Goal: Check status: Check status

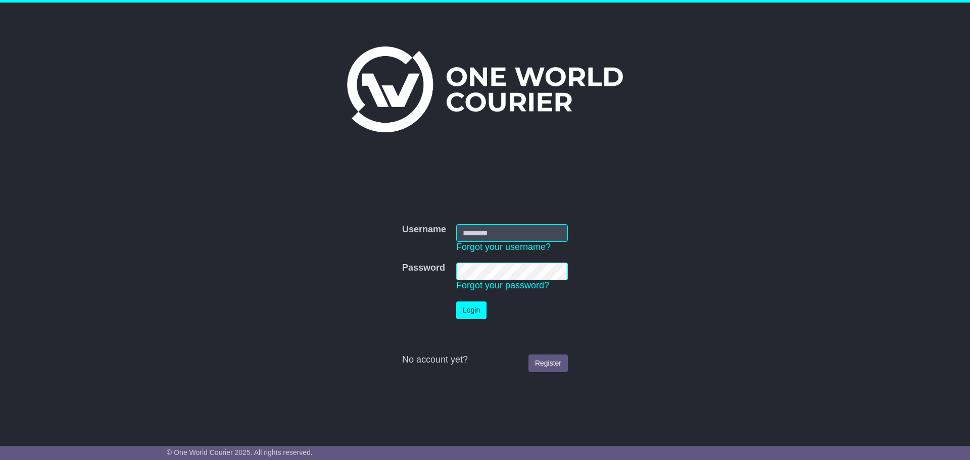
type input "**********"
click at [470, 305] on button "Login" at bounding box center [471, 311] width 30 height 18
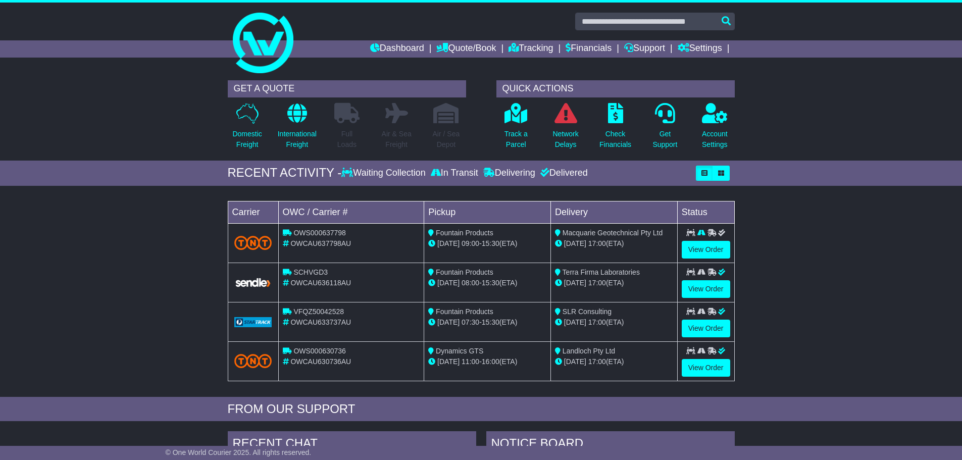
click at [178, 251] on div "Loading... No bookings found Carrier OWC / Carrier # Pickup Delivery Status OWS…" at bounding box center [481, 294] width 962 height 206
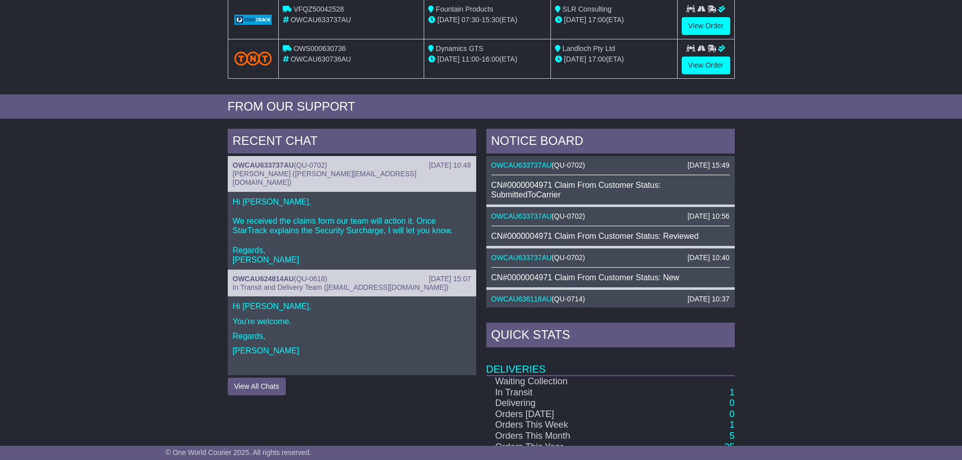
scroll to position [303, 0]
click at [132, 256] on div "RECENT CHAT [DATE] 10:48 OWCAU633737AU ( QU-0702 ) [PERSON_NAME] ([PERSON_NAME]…" at bounding box center [481, 340] width 962 height 435
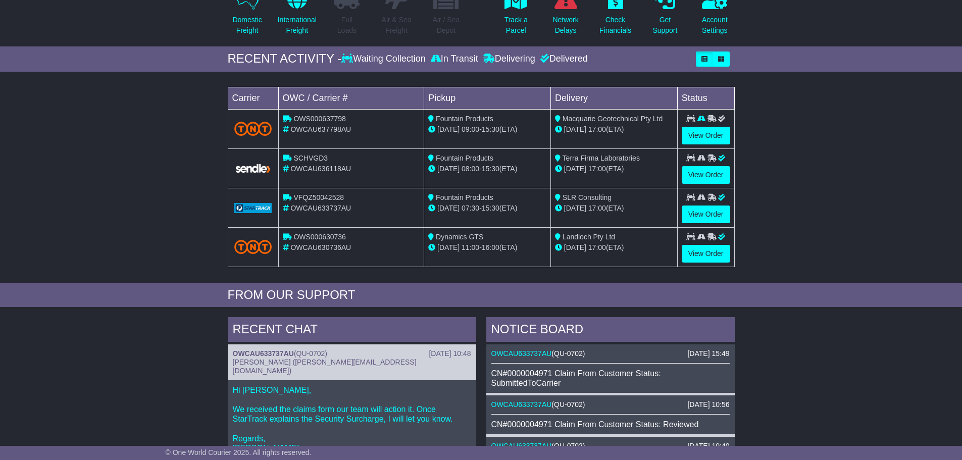
scroll to position [51, 0]
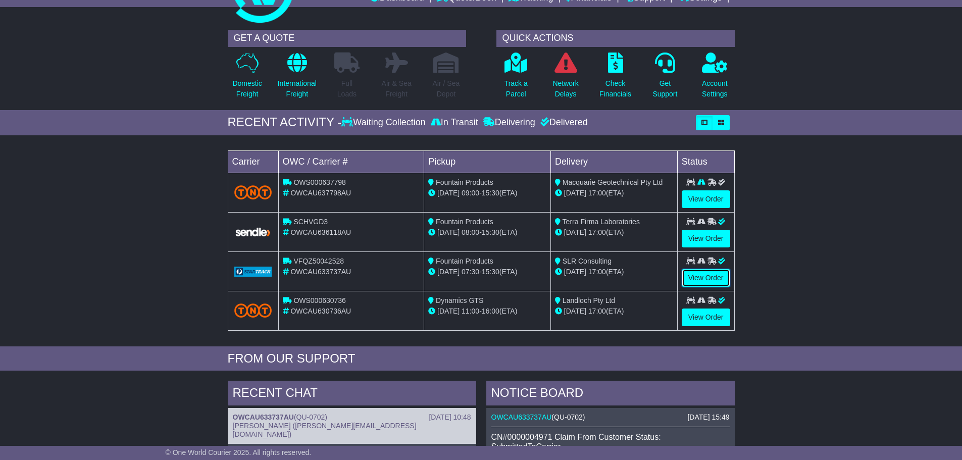
click at [715, 277] on link "View Order" at bounding box center [706, 278] width 48 height 18
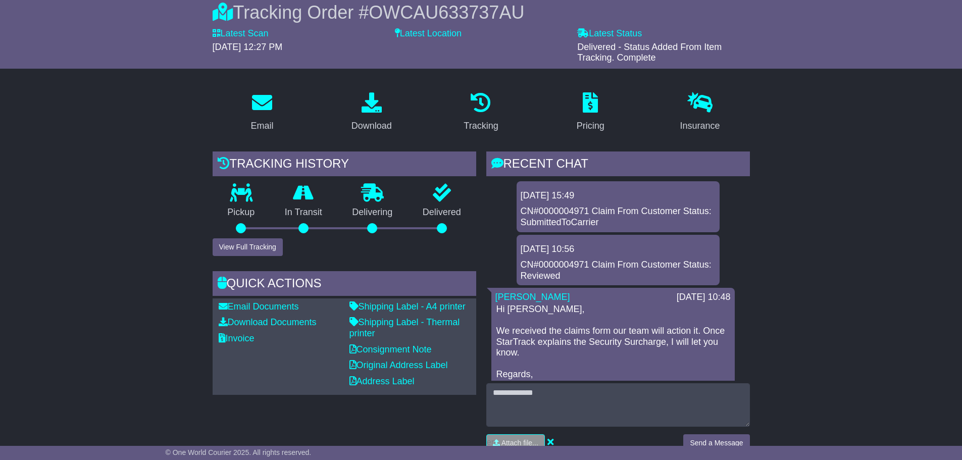
scroll to position [152, 0]
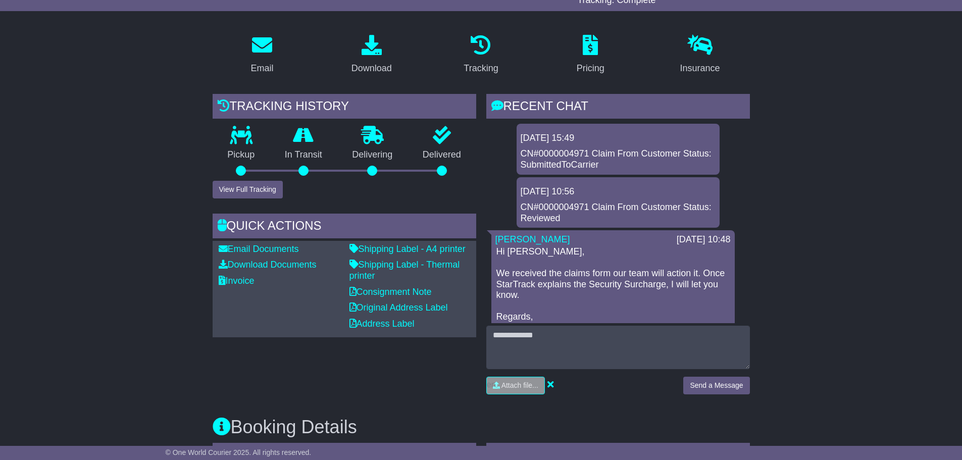
drag, startPoint x: 118, startPoint y: 116, endPoint x: 231, endPoint y: 89, distance: 116.1
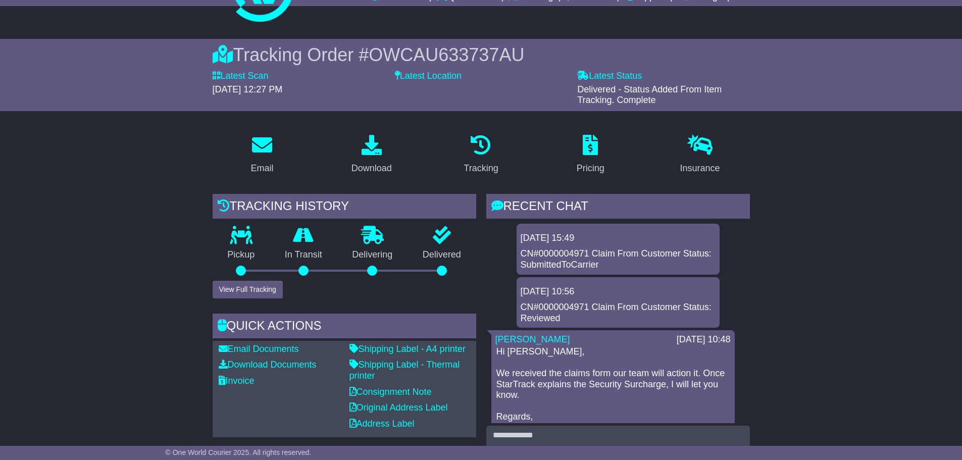
scroll to position [0, 0]
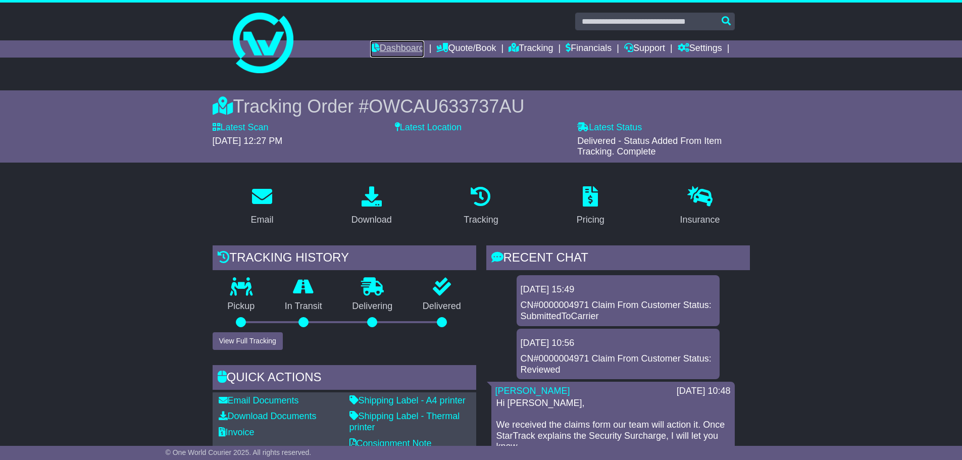
click at [380, 48] on link "Dashboard" at bounding box center [397, 48] width 54 height 17
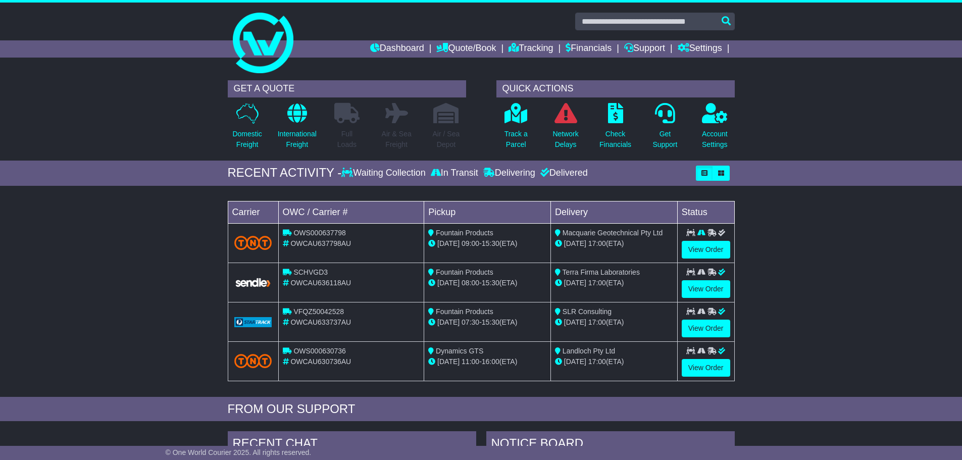
click at [115, 301] on div "Loading... No bookings found Carrier OWC / Carrier # Pickup Delivery Status OWS…" at bounding box center [481, 294] width 962 height 206
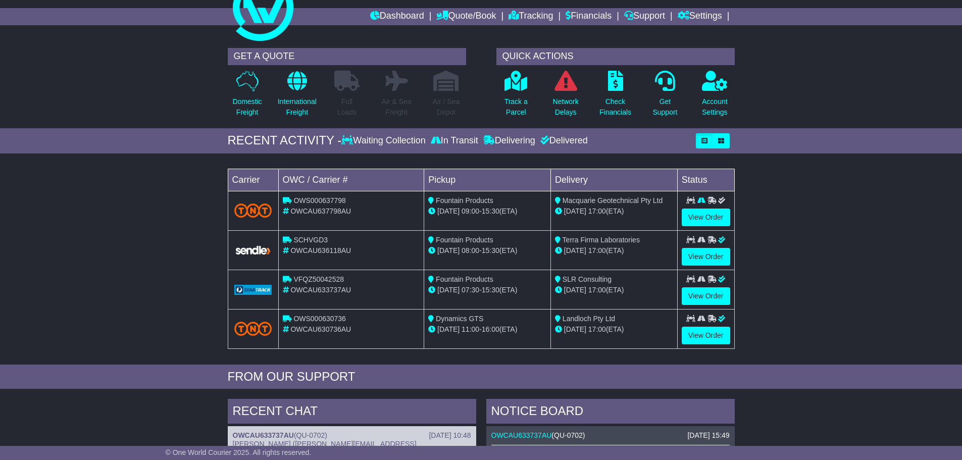
scroll to position [51, 0]
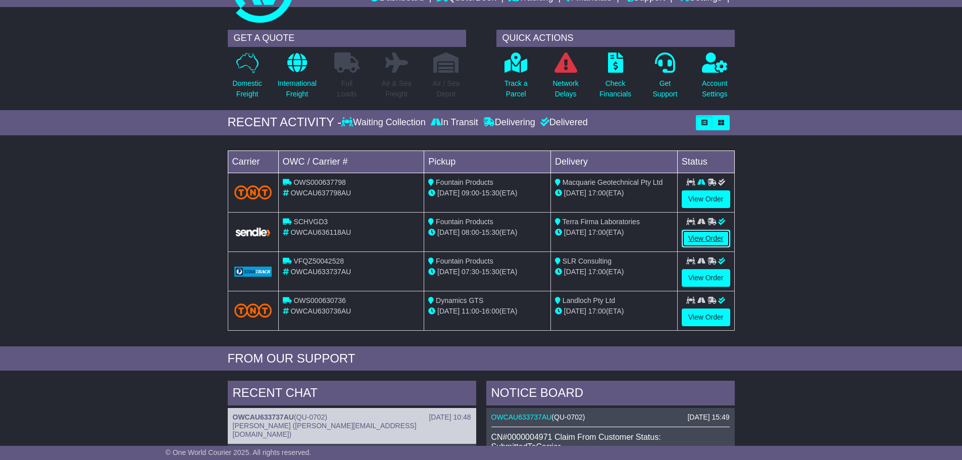
click at [709, 238] on link "View Order" at bounding box center [706, 239] width 48 height 18
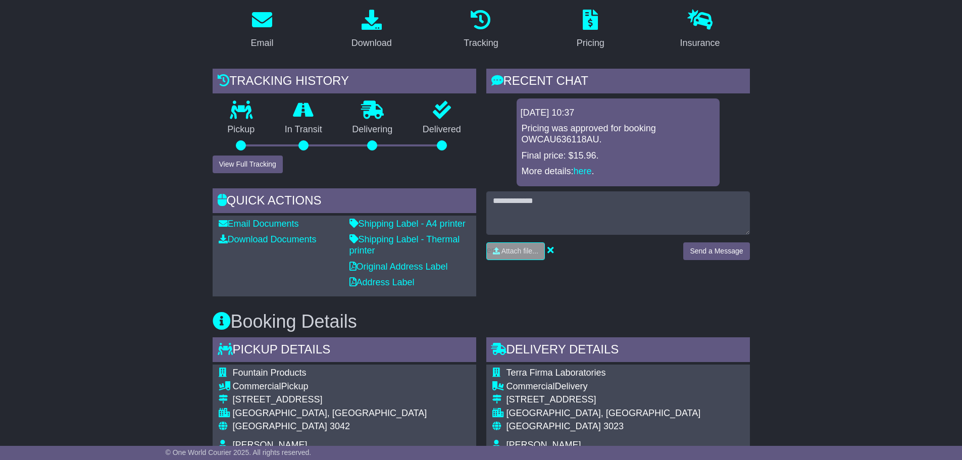
scroll to position [202, 0]
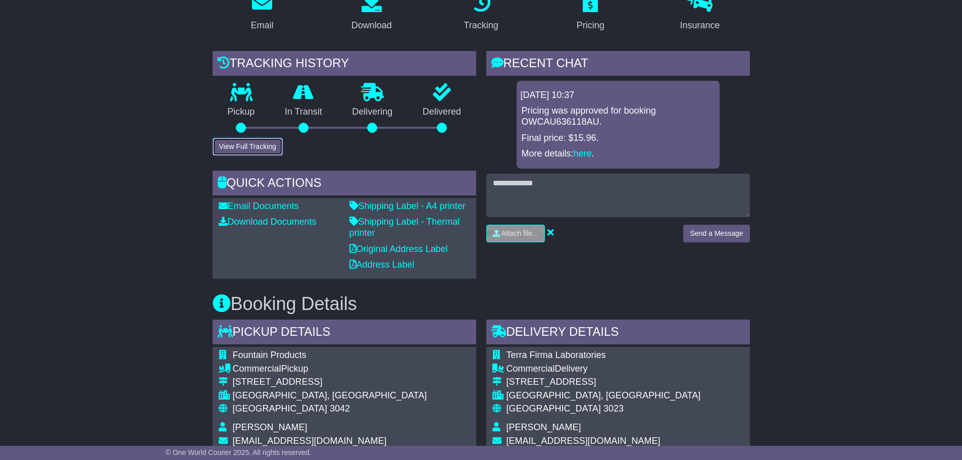
click at [239, 143] on button "View Full Tracking" at bounding box center [248, 147] width 70 height 18
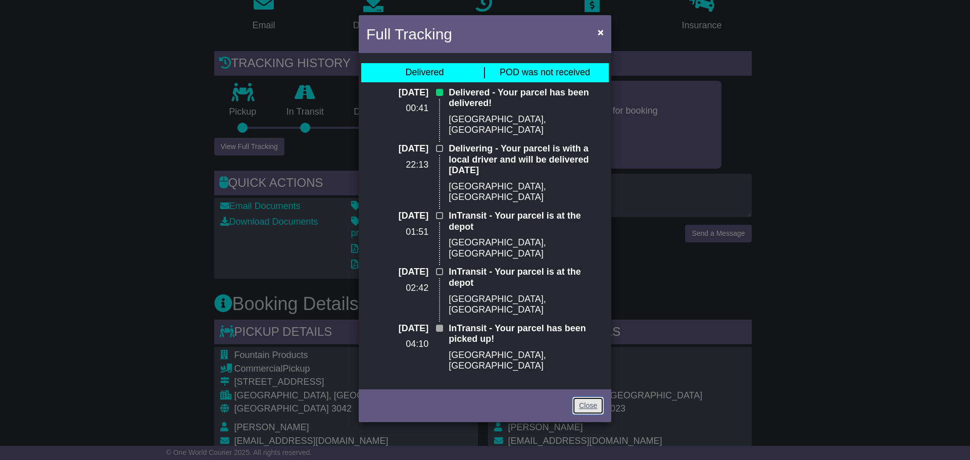
click at [591, 397] on link "Close" at bounding box center [587, 406] width 31 height 18
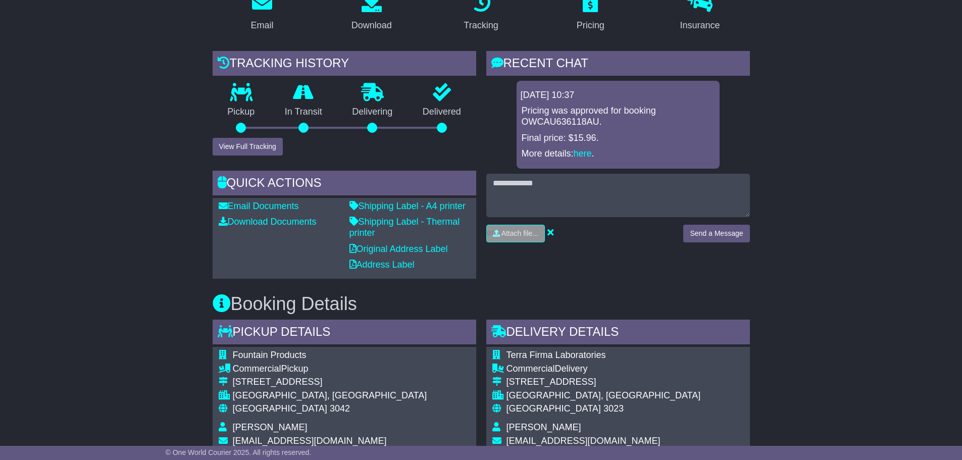
click at [162, 304] on div "Email Download Tracking Pricing Insurance" at bounding box center [481, 461] width 962 height 957
drag, startPoint x: 25, startPoint y: 165, endPoint x: 59, endPoint y: 121, distance: 55.1
click at [25, 165] on div "Email Download Tracking Pricing Insurance" at bounding box center [481, 461] width 962 height 957
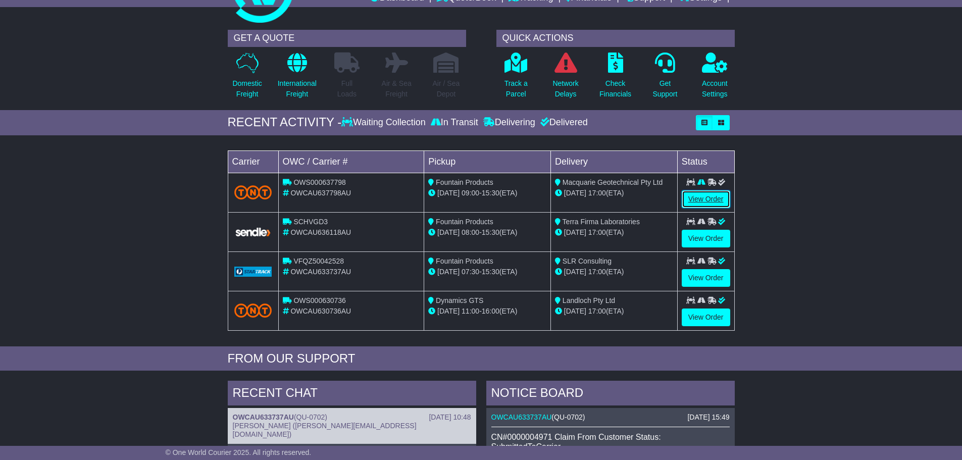
click at [714, 197] on link "View Order" at bounding box center [706, 199] width 48 height 18
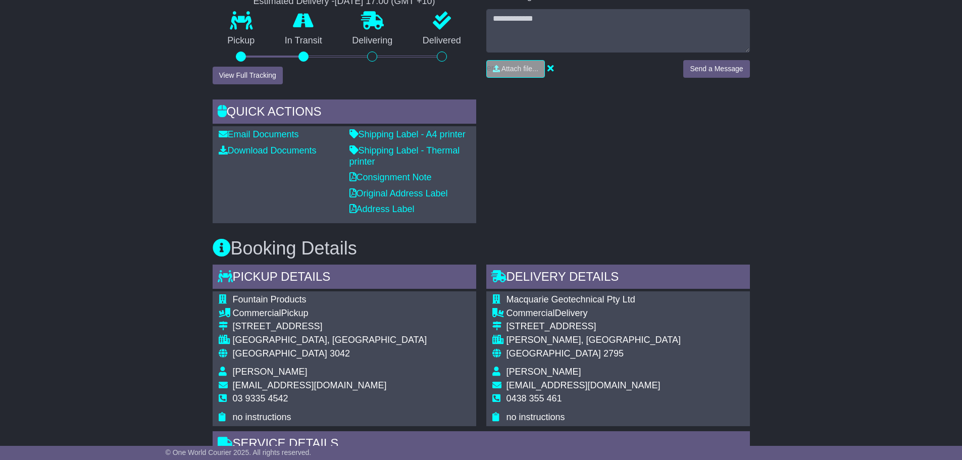
scroll to position [272, 0]
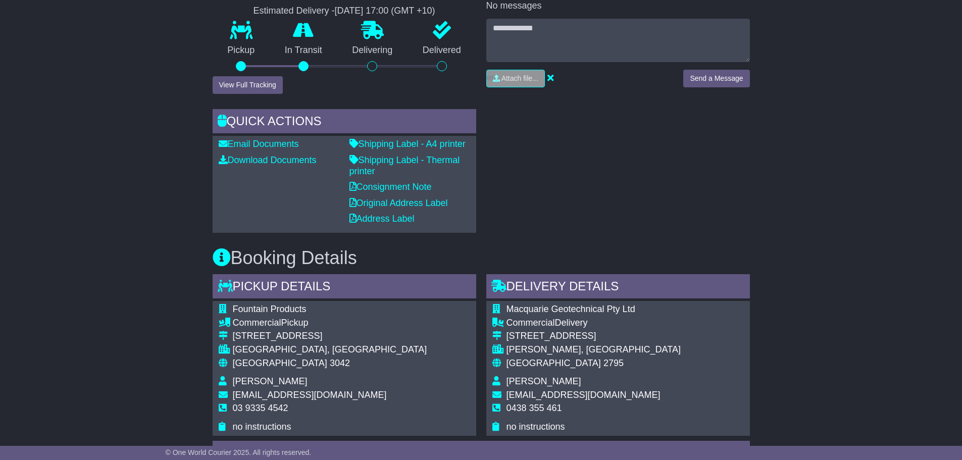
click at [161, 116] on div "Email Download Tracking Pricing Insurance" at bounding box center [481, 400] width 962 height 989
click at [263, 89] on button "View Full Tracking" at bounding box center [248, 85] width 70 height 18
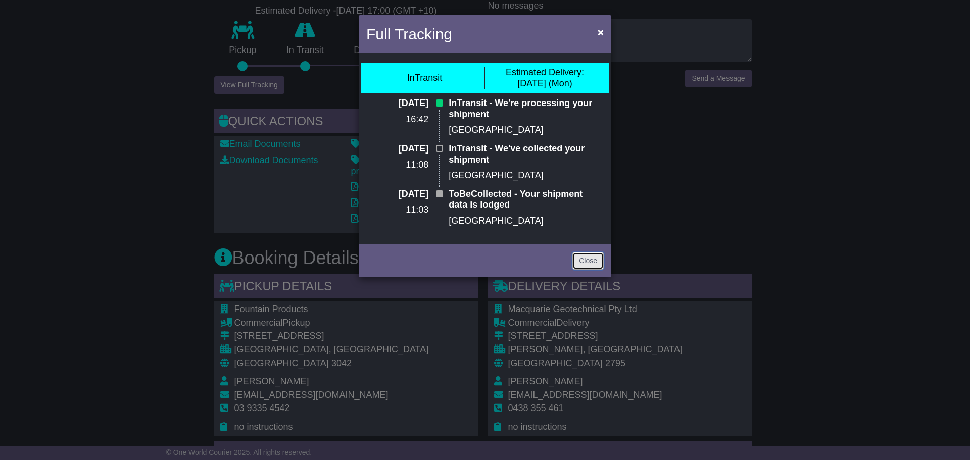
drag, startPoint x: 583, startPoint y: 263, endPoint x: 578, endPoint y: 261, distance: 5.6
click at [583, 263] on link "Close" at bounding box center [587, 261] width 31 height 18
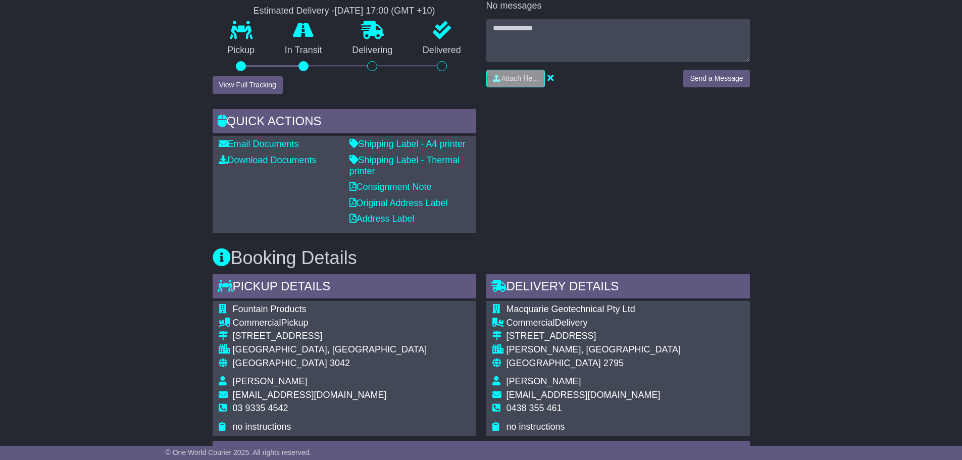
click at [67, 233] on div "Email Download Tracking Pricing Insurance" at bounding box center [481, 400] width 962 height 989
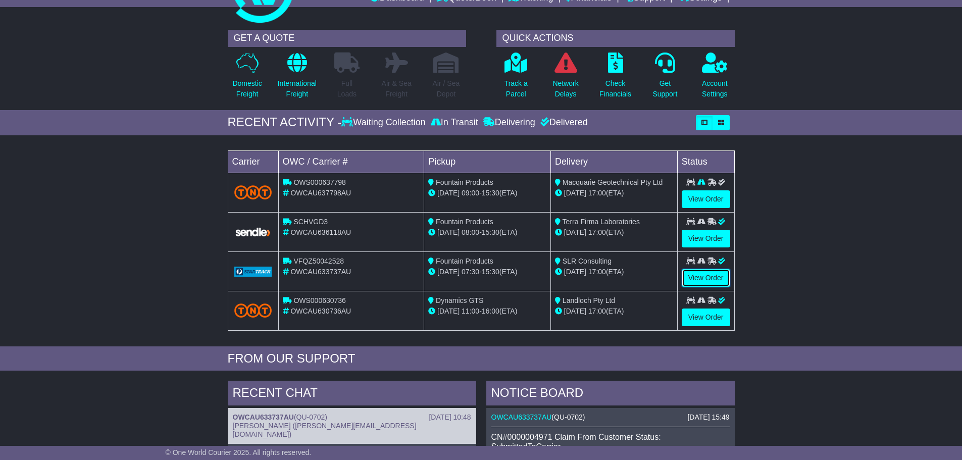
click at [705, 279] on link "View Order" at bounding box center [706, 278] width 48 height 18
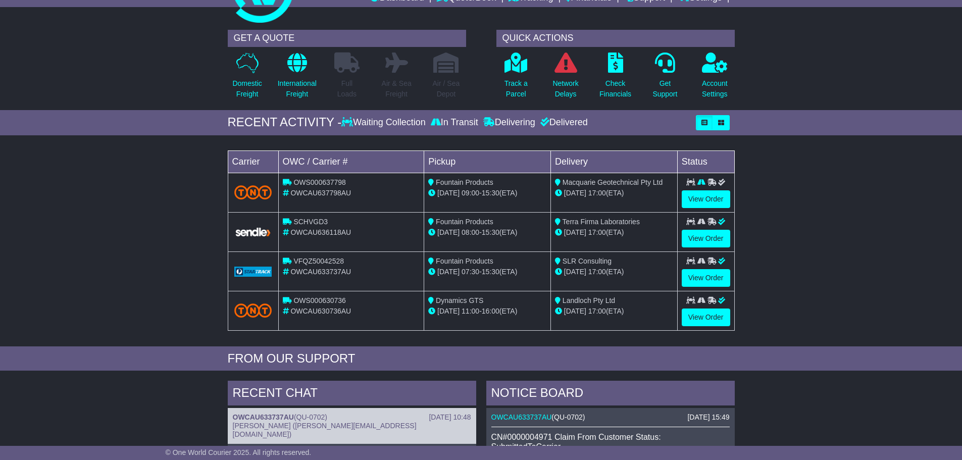
click at [99, 258] on div "Loading... No bookings found Carrier OWC / Carrier # Pickup Delivery Status OWS…" at bounding box center [481, 243] width 962 height 206
